Goal: Transaction & Acquisition: Book appointment/travel/reservation

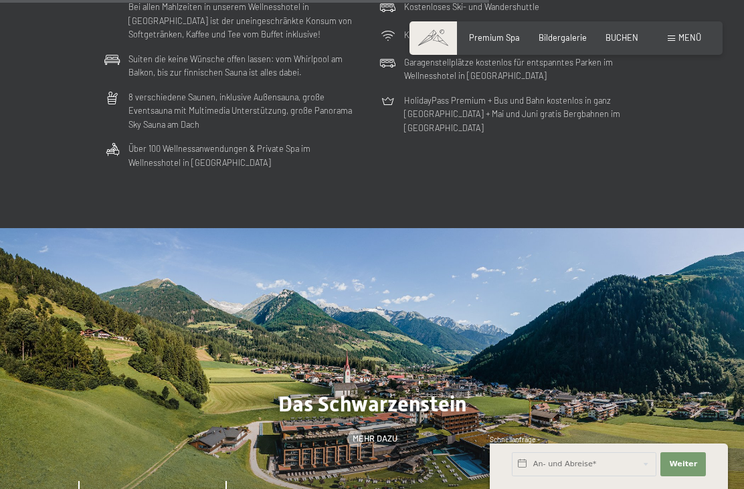
scroll to position [3057, 0]
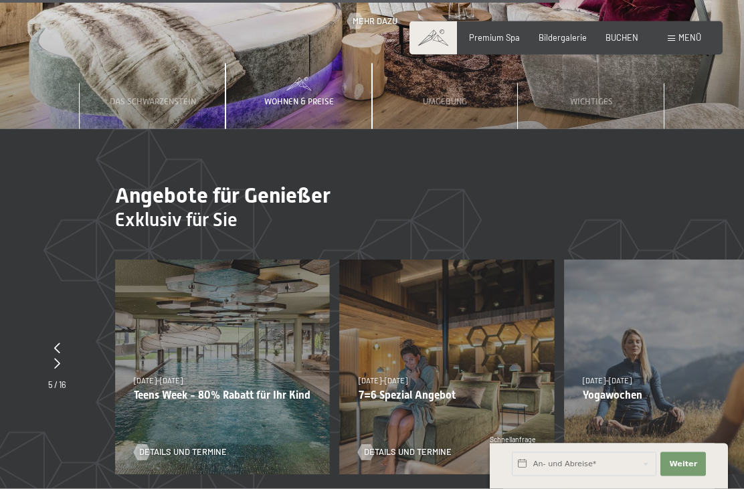
scroll to position [3451, 0]
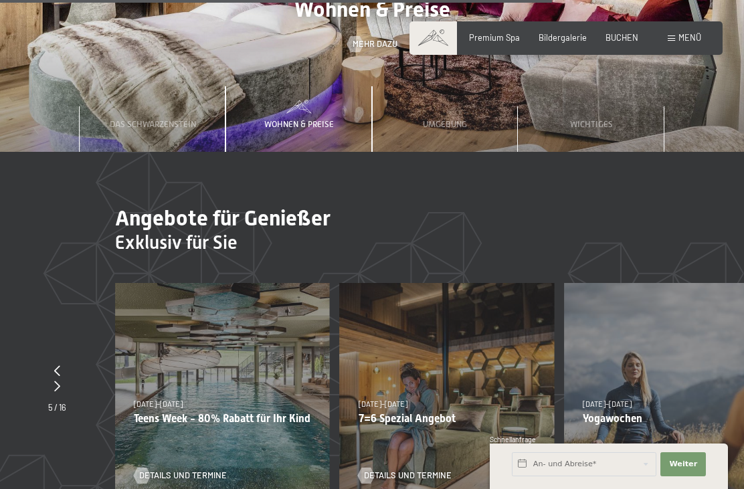
click at [312, 94] on div "Wohnen & Preise" at bounding box center [299, 119] width 86 height 66
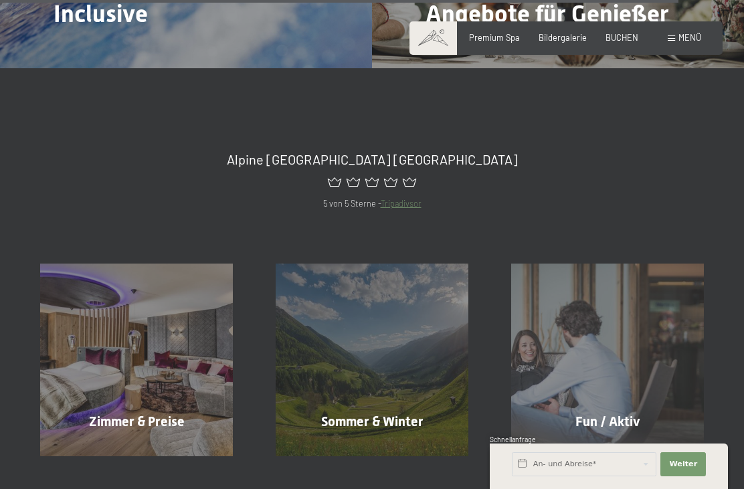
scroll to position [4293, 0]
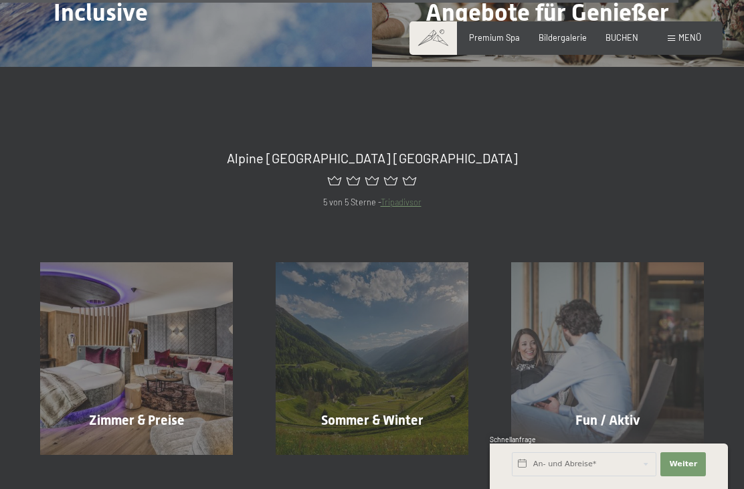
click at [159, 401] on div "Zimmer & Preise Mehr erfahren" at bounding box center [137, 358] width 236 height 193
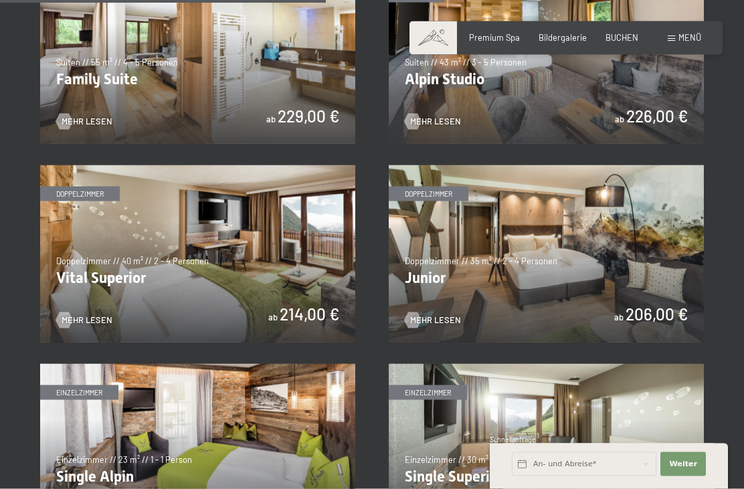
scroll to position [1343, 0]
click at [108, 314] on span "Mehr Lesen" at bounding box center [87, 320] width 51 height 12
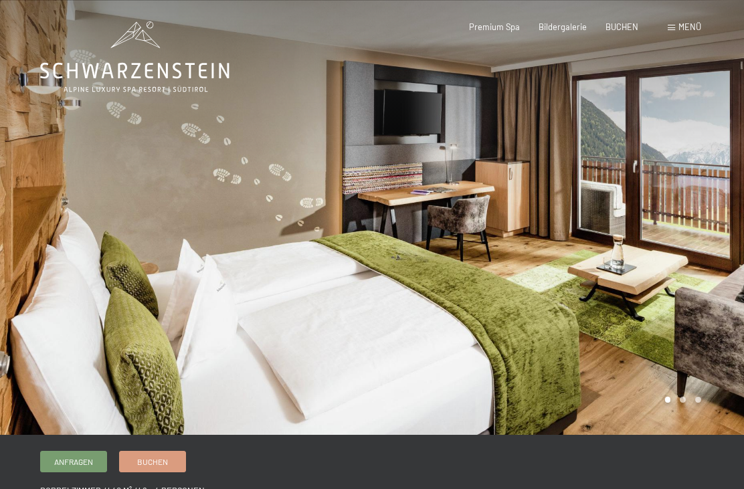
click at [683, 27] on span "Menü" at bounding box center [690, 26] width 23 height 11
